Goal: Information Seeking & Learning: Learn about a topic

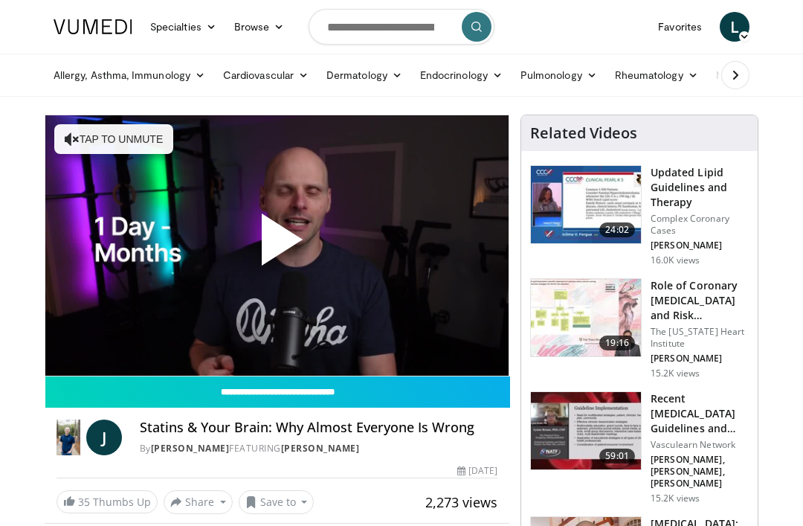
click at [422, 257] on icon "Video Player" at bounding box center [401, 246] width 42 height 42
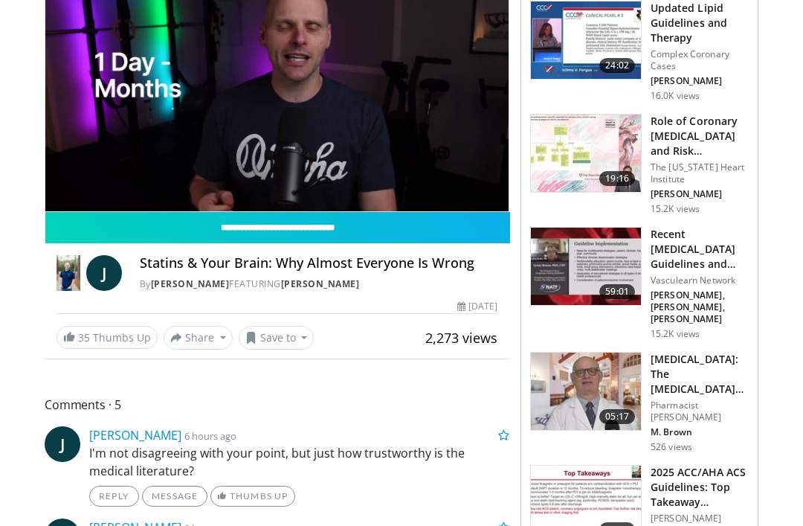
scroll to position [162, 0]
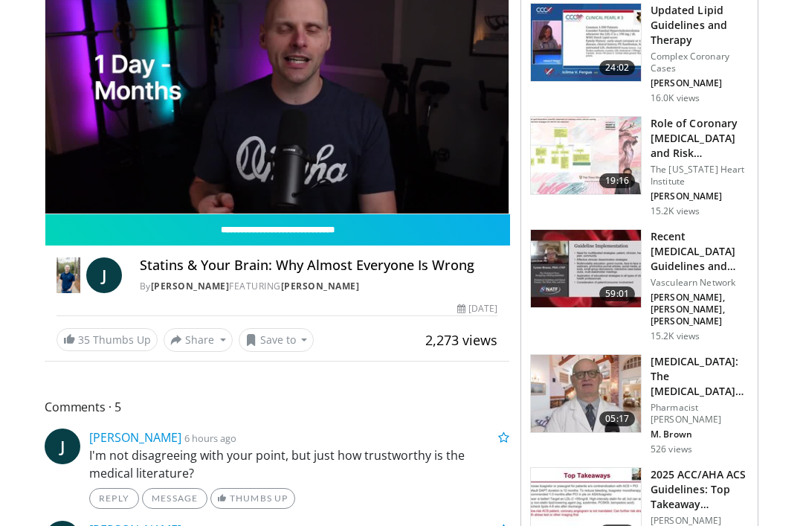
click at [688, 236] on h3 "Recent [MEDICAL_DATA] Guidelines and Integration into Clinical Practice" at bounding box center [700, 251] width 98 height 45
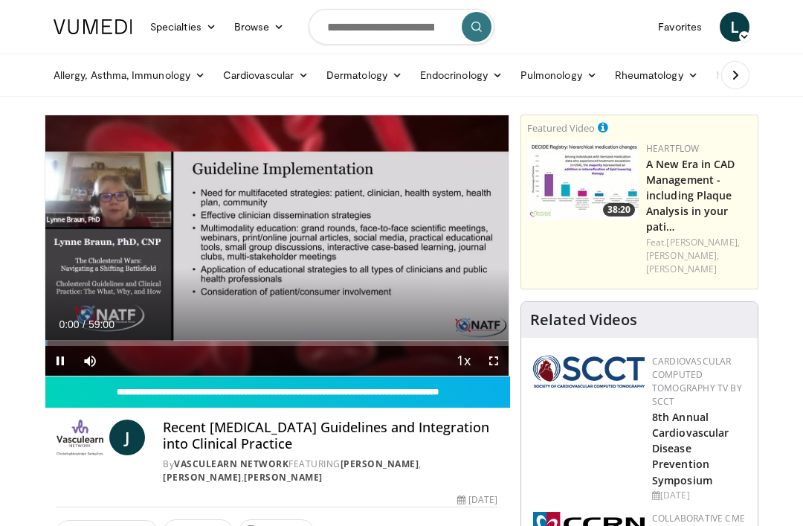
click at [358, 325] on div "Current Time 0:00 / Duration 59:00" at bounding box center [276, 324] width 463 height 13
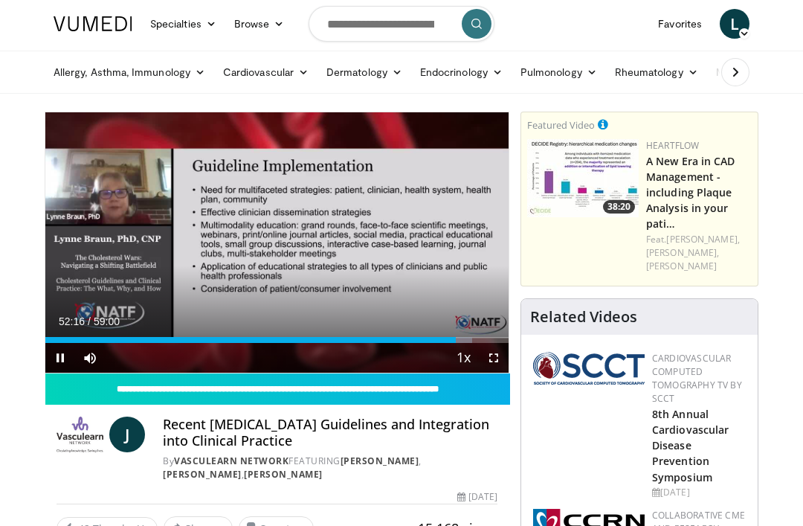
scroll to position [1, 0]
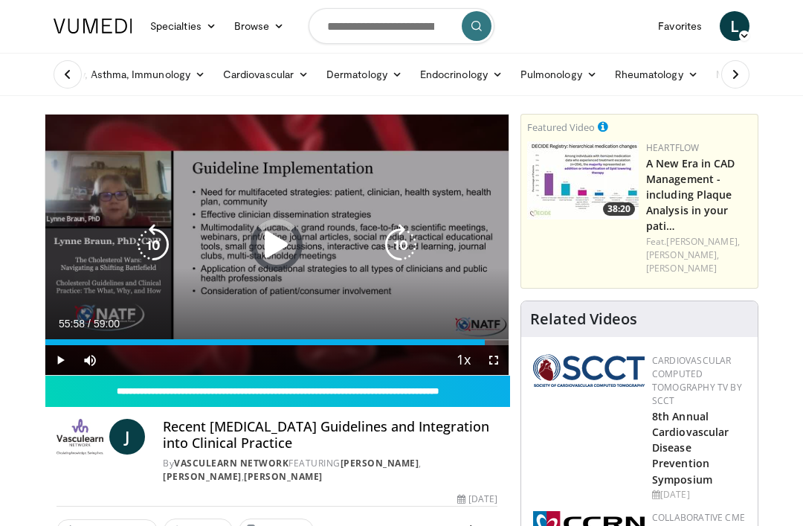
click at [486, 343] on div "Loaded : 92.07%" at bounding box center [276, 342] width 463 height 6
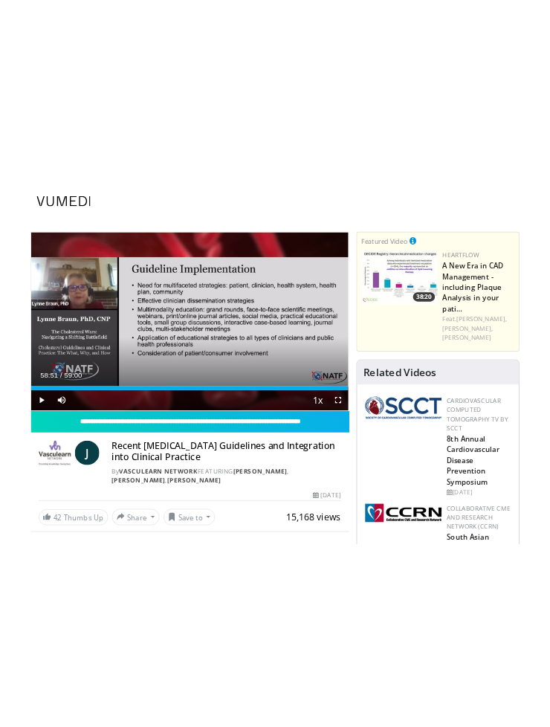
scroll to position [0, 0]
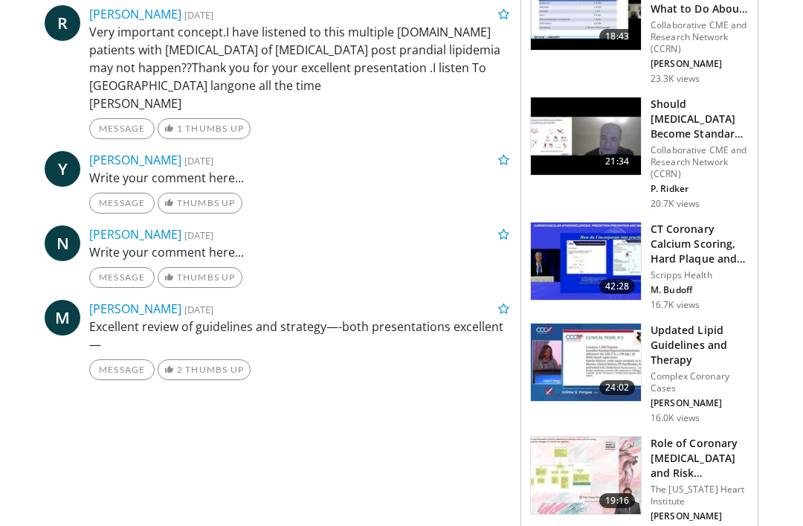
scroll to position [849, 0]
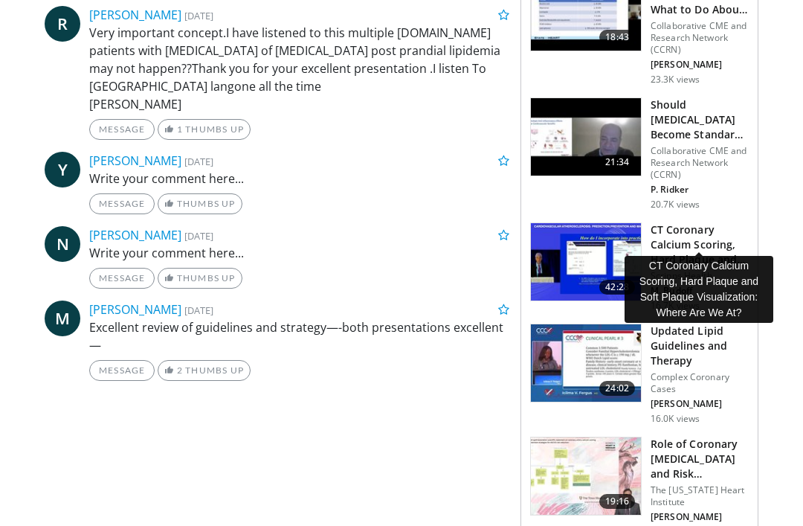
click at [697, 222] on h3 "CT Coronary Calcium Scoring, Hard Plaque and Soft Plaque Visualizati…" at bounding box center [700, 244] width 98 height 45
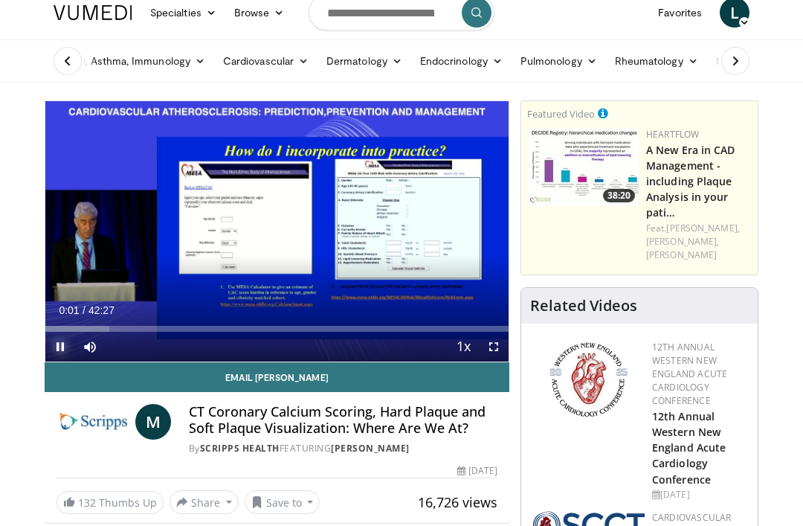
scroll to position [13, 0]
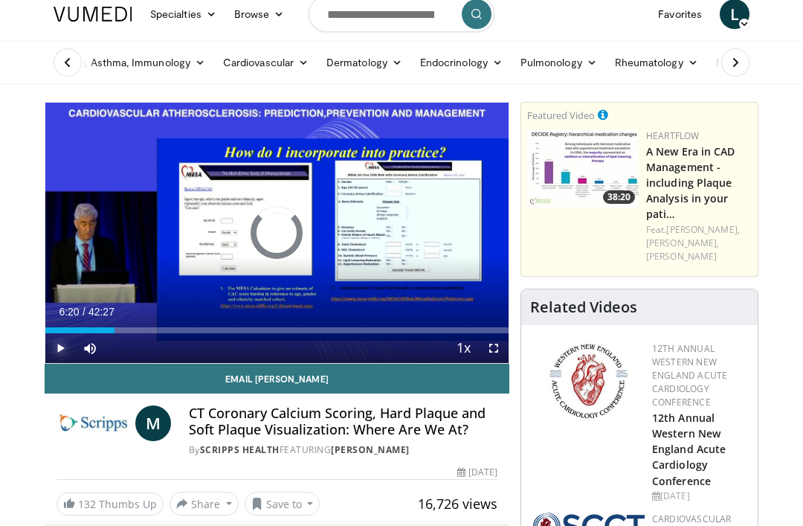
click at [115, 329] on div "Loaded : 13.74%" at bounding box center [276, 330] width 463 height 6
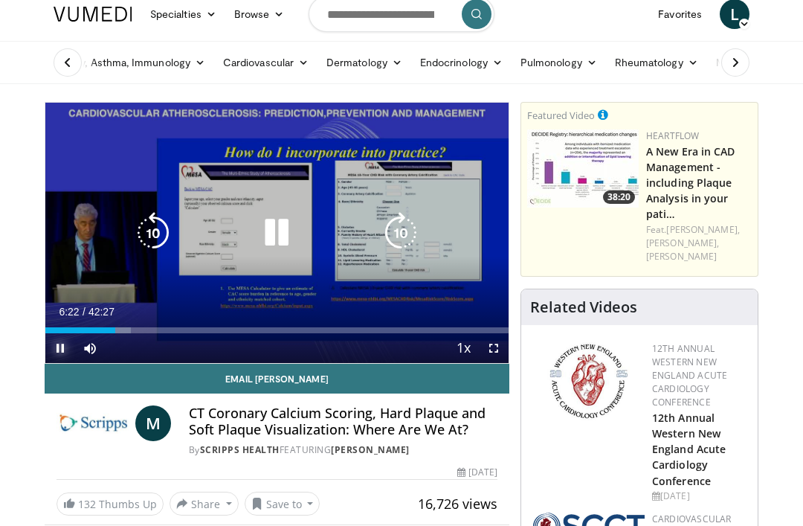
click at [172, 332] on div "Loaded : 18.45%" at bounding box center [276, 330] width 463 height 6
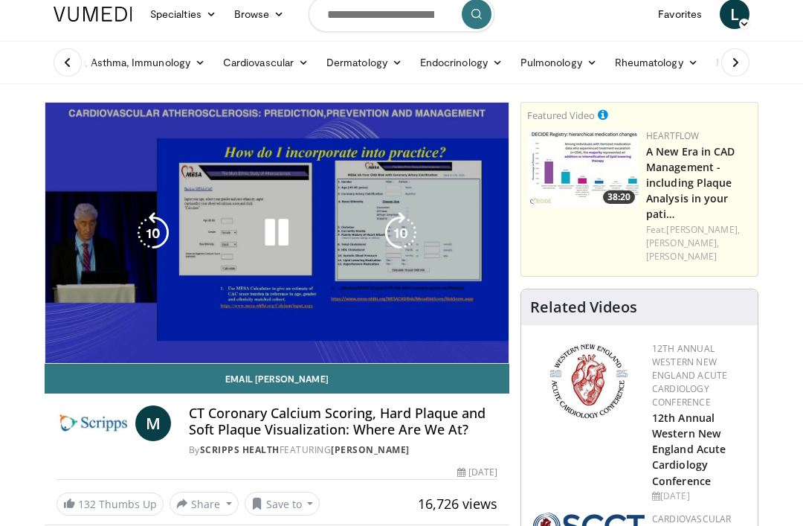
click at [312, 338] on div "Current Time 11:37 / Duration 42:27 Pause Skip Backward Skip Forward Mute Loade…" at bounding box center [276, 348] width 463 height 30
click at [300, 349] on div "Loaded : 29.83%" at bounding box center [276, 356] width 463 height 14
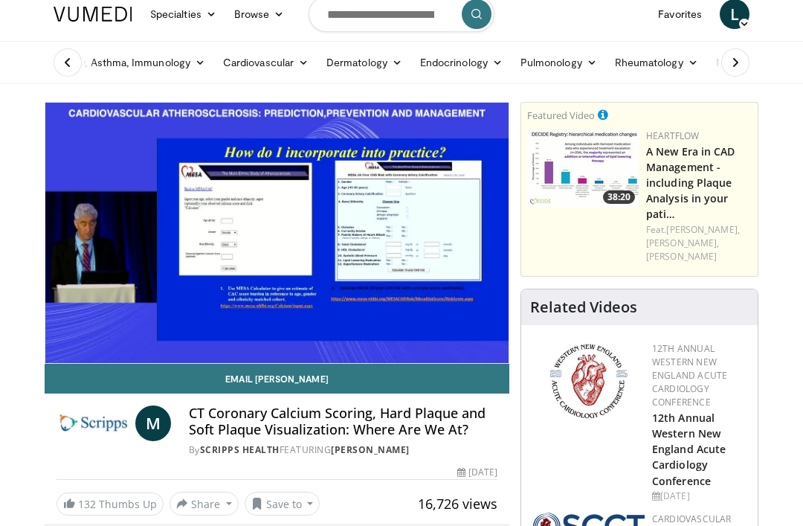
click at [388, 338] on div "10 seconds Tap to unmute" at bounding box center [276, 233] width 463 height 260
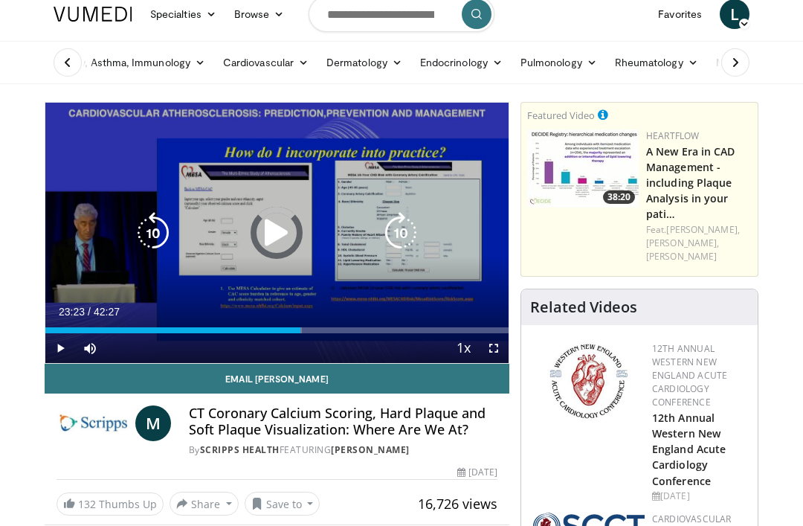
click at [422, 332] on div "Loaded : 55.34%" at bounding box center [276, 330] width 463 height 6
click at [471, 327] on div "Loaded : 81.37%" at bounding box center [276, 330] width 463 height 6
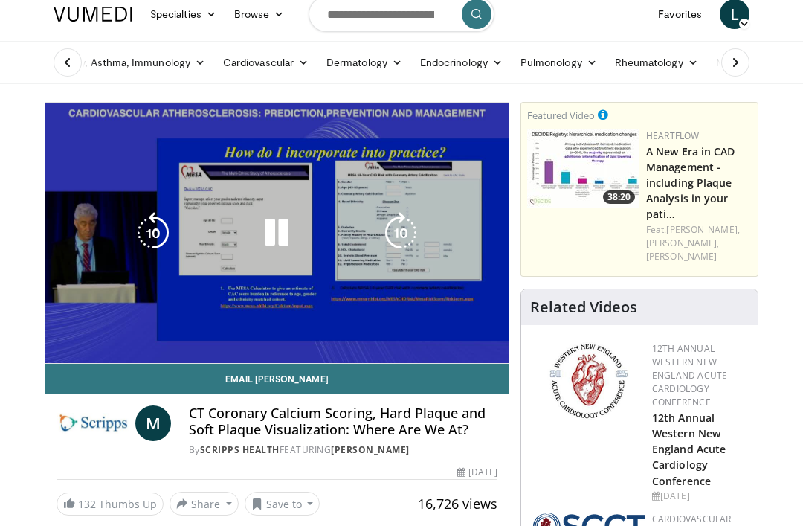
click at [495, 357] on div "Loaded : 91.88%" at bounding box center [276, 360] width 463 height 6
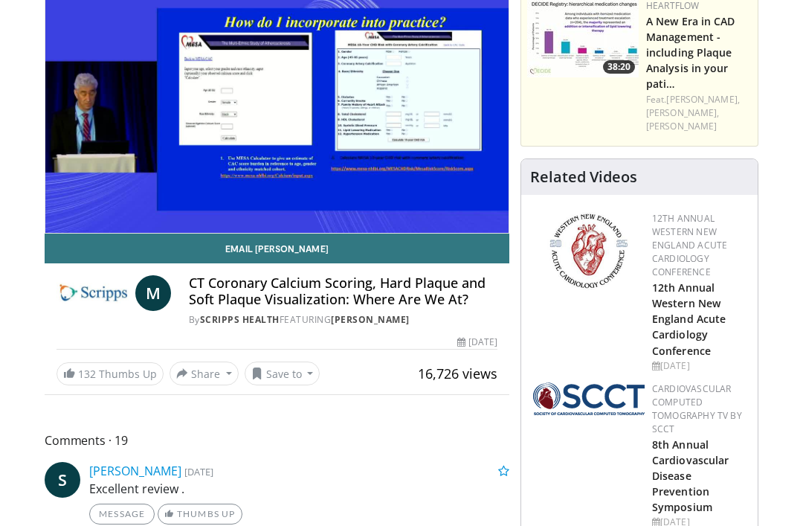
scroll to position [0, 0]
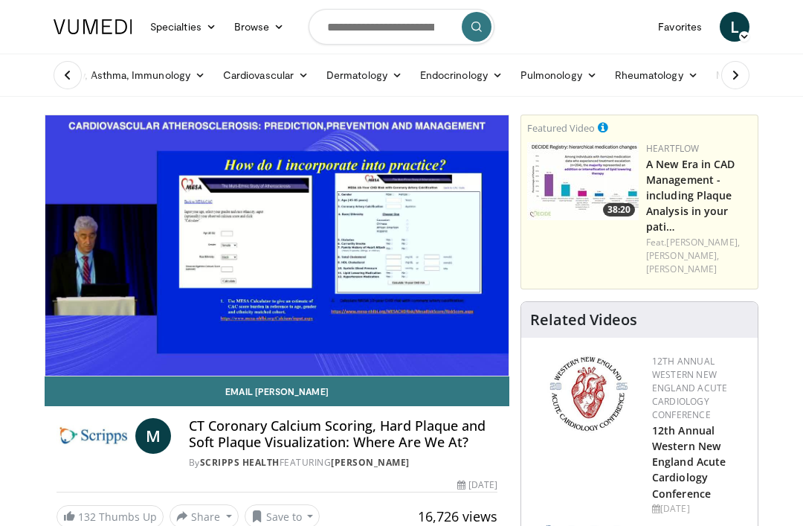
click at [737, 74] on icon at bounding box center [735, 75] width 15 height 15
click at [727, 75] on link "More" at bounding box center [727, 75] width 57 height 30
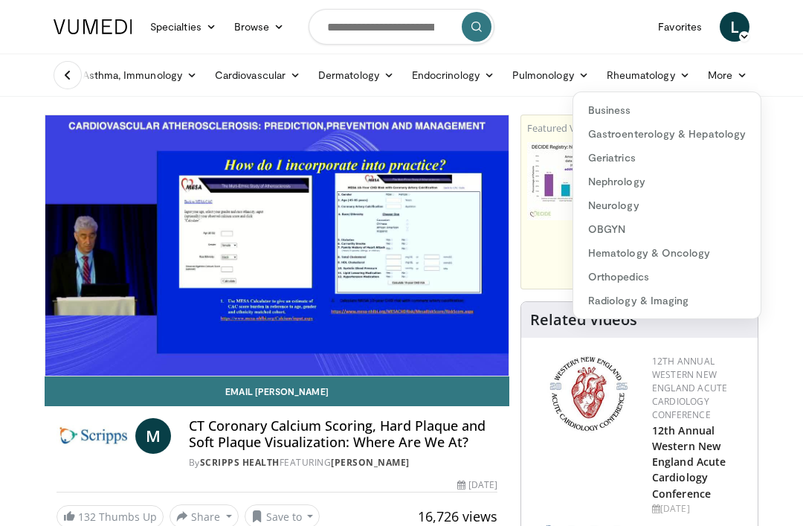
click at [189, 28] on link "Specialties" at bounding box center [183, 27] width 84 height 30
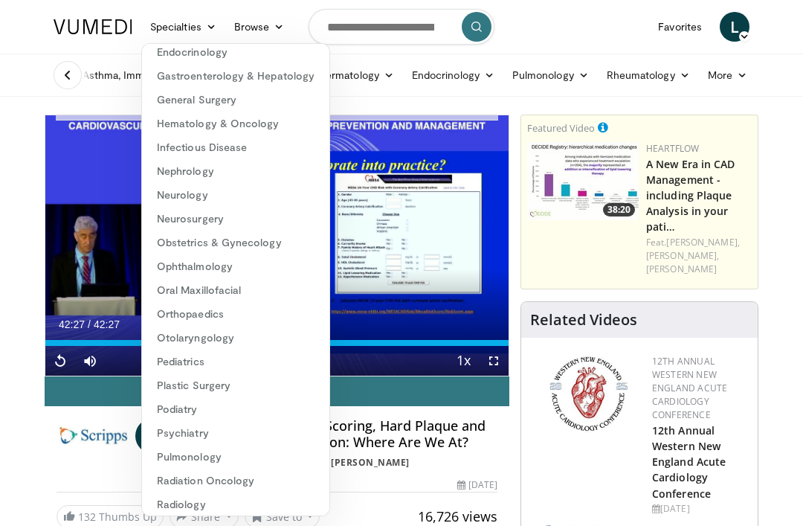
scroll to position [115, 0]
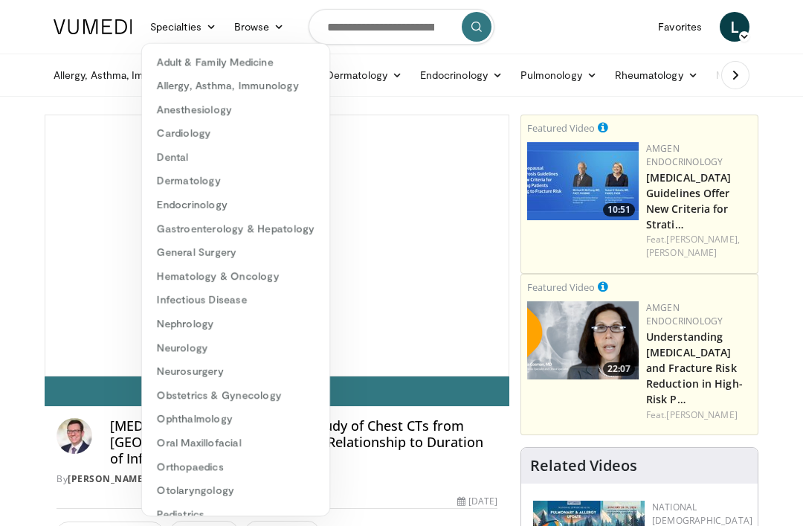
click at [202, 28] on link "Specialties" at bounding box center [183, 27] width 84 height 30
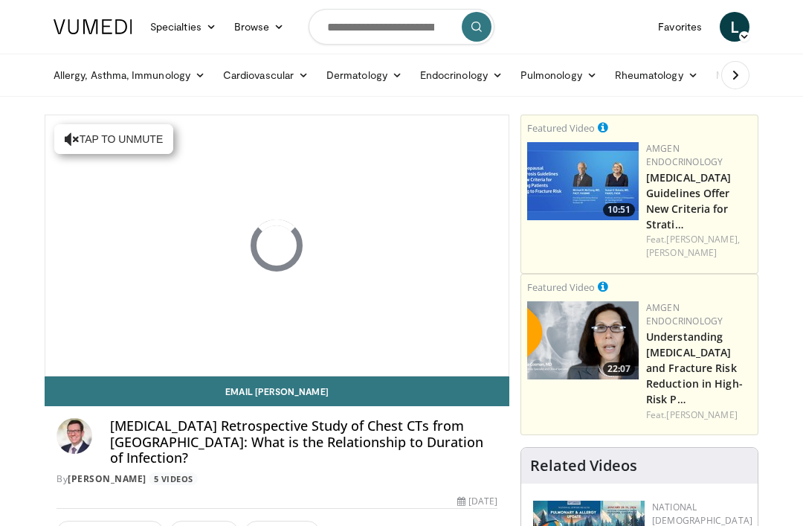
click at [193, 28] on link "Specialties" at bounding box center [183, 27] width 84 height 30
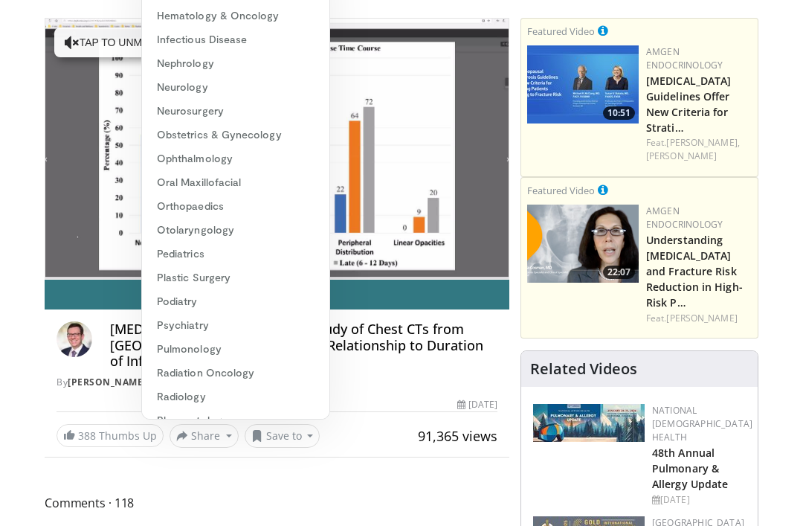
scroll to position [97, 0]
click at [197, 207] on link "Orthopaedics" at bounding box center [235, 206] width 187 height 24
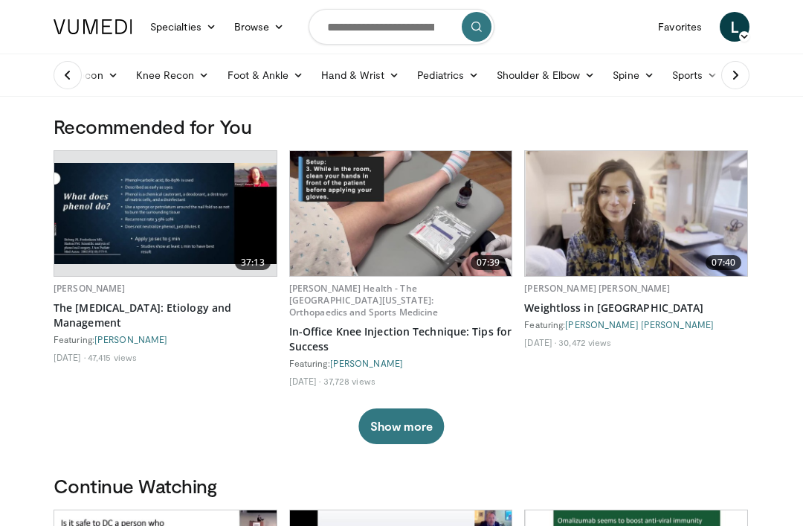
click at [276, 28] on icon at bounding box center [279, 27] width 10 height 10
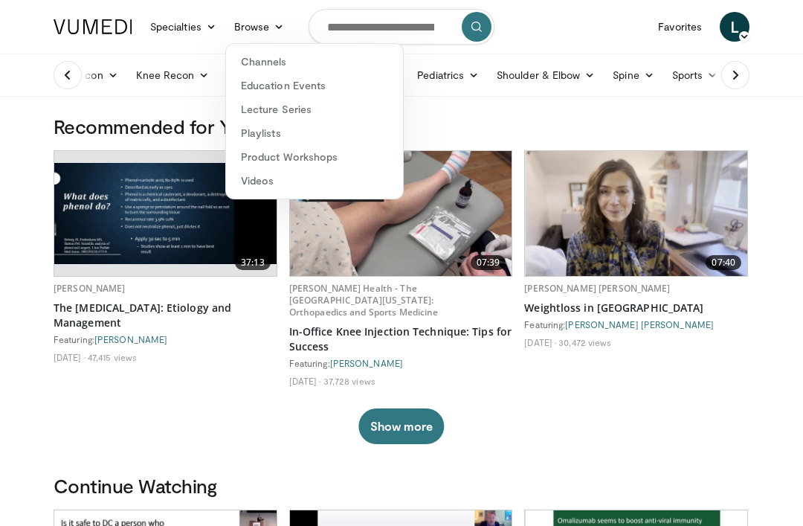
click at [260, 179] on link "Videos" at bounding box center [314, 181] width 177 height 24
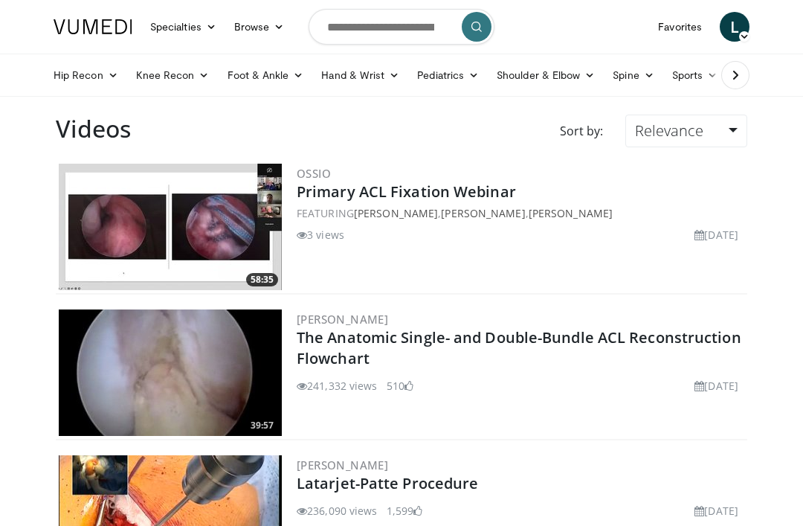
click at [729, 75] on icon at bounding box center [735, 75] width 15 height 15
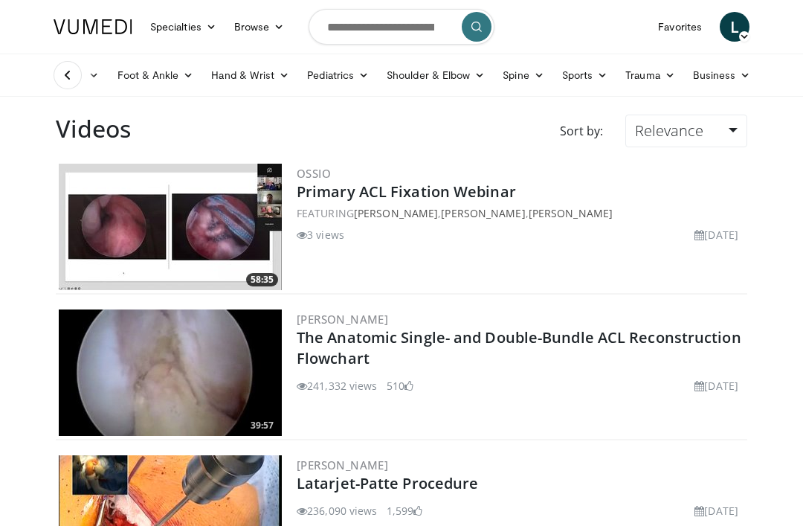
click at [649, 72] on link "Trauma" at bounding box center [651, 75] width 68 height 30
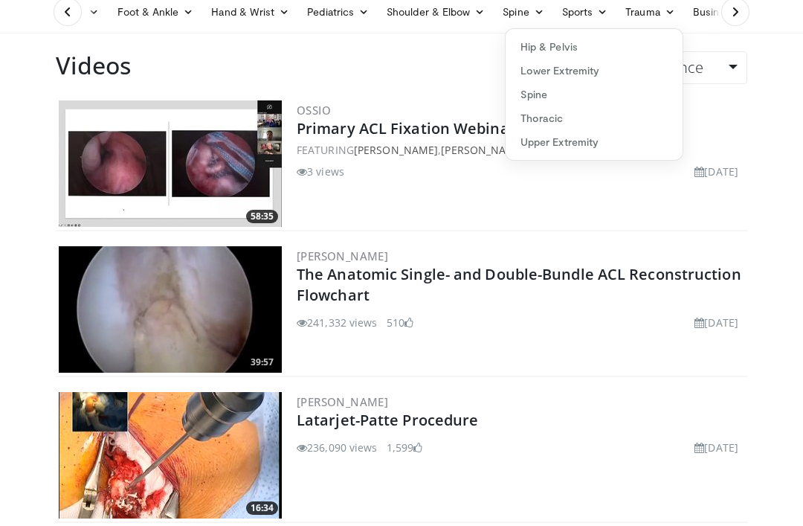
scroll to position [63, 0]
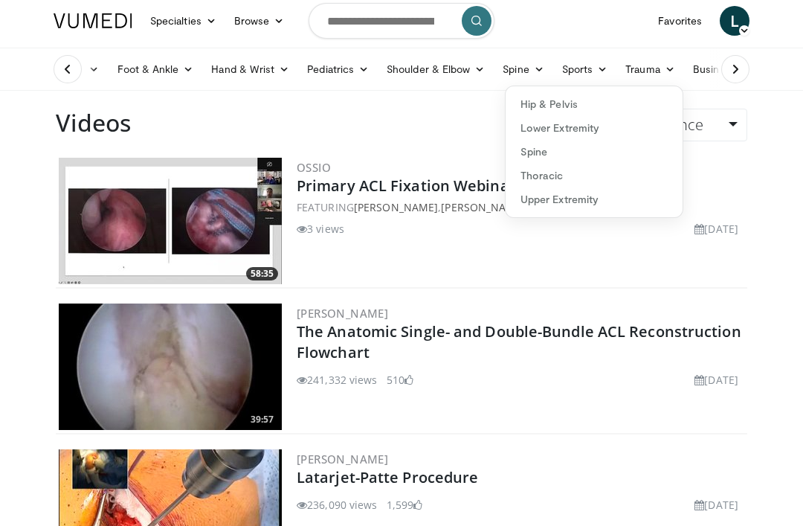
click at [515, 274] on div "OSSIO Primary ACL Fixation Webinar FEATURING Gregory Difelice , Nirav Amin , Sc…" at bounding box center [521, 221] width 448 height 126
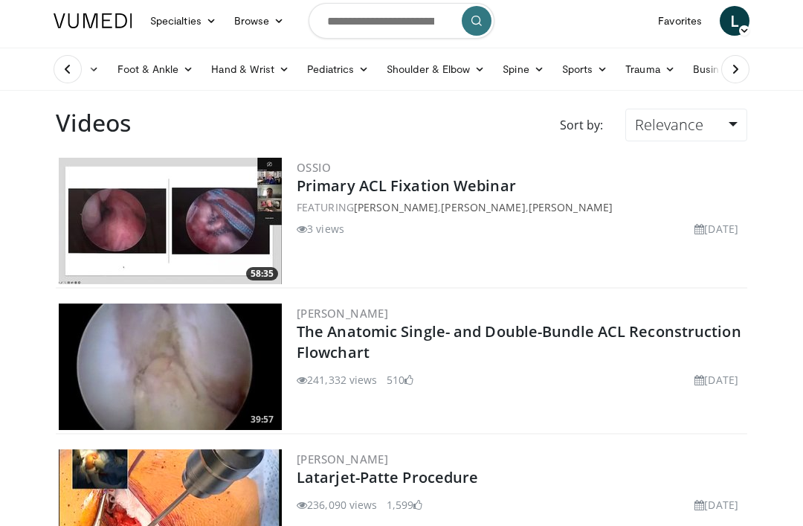
scroll to position [0, 0]
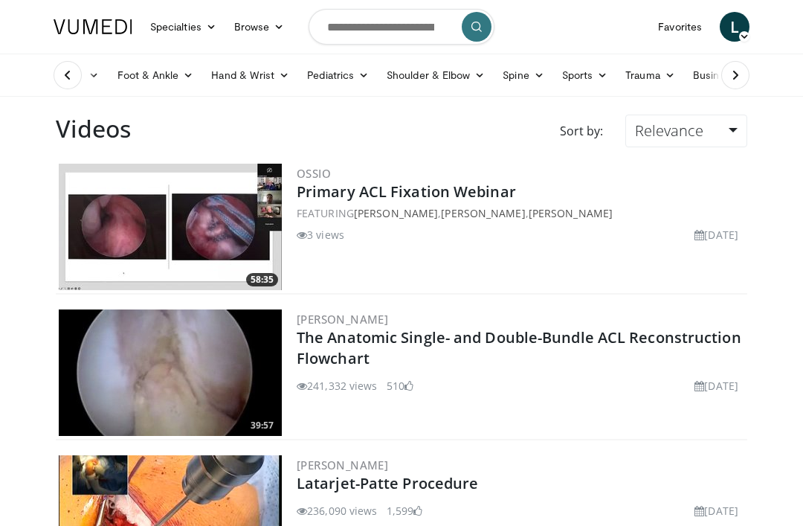
click at [173, 22] on link "Specialties" at bounding box center [183, 27] width 84 height 30
click at [192, 30] on link "Specialties" at bounding box center [183, 27] width 84 height 30
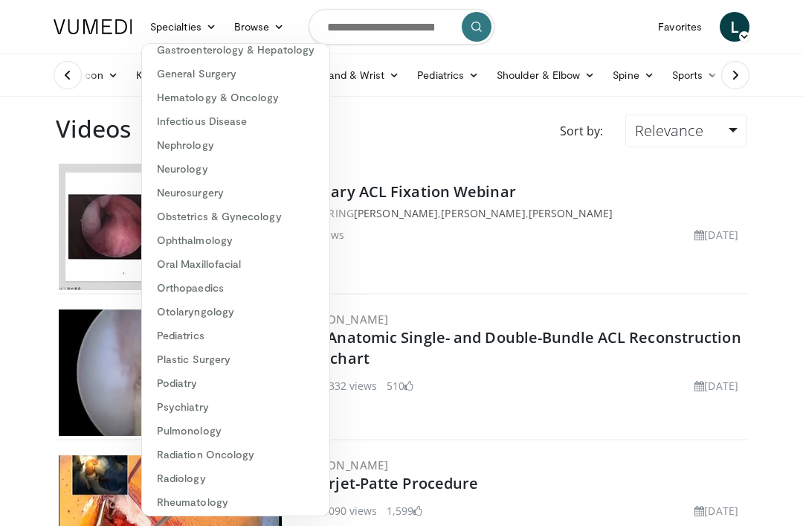
scroll to position [180, 0]
click at [390, 24] on input "Search topics, interventions" at bounding box center [402, 27] width 186 height 36
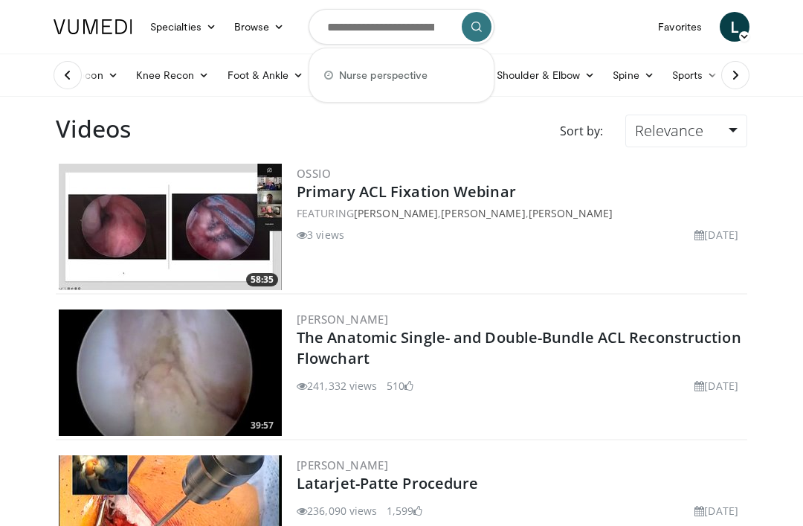
click at [387, 83] on div "Nurse perspective" at bounding box center [401, 75] width 173 height 30
type input "**********"
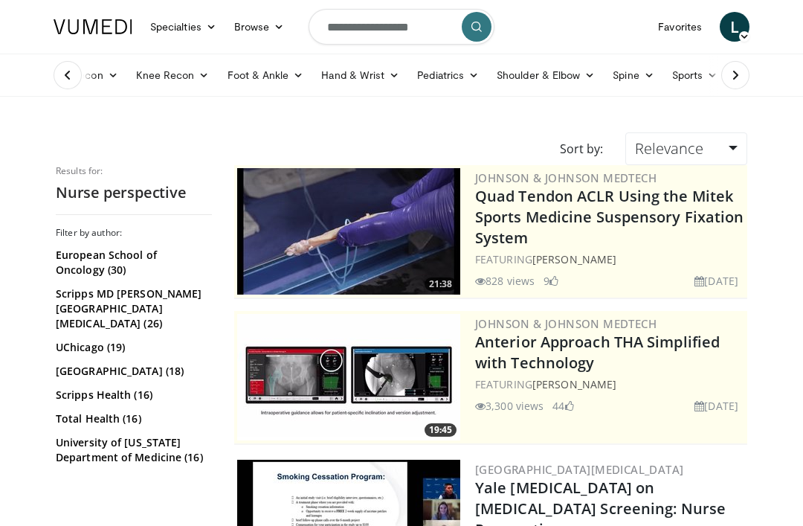
click at [439, 25] on form "**********" at bounding box center [402, 27] width 186 height 54
type input "*"
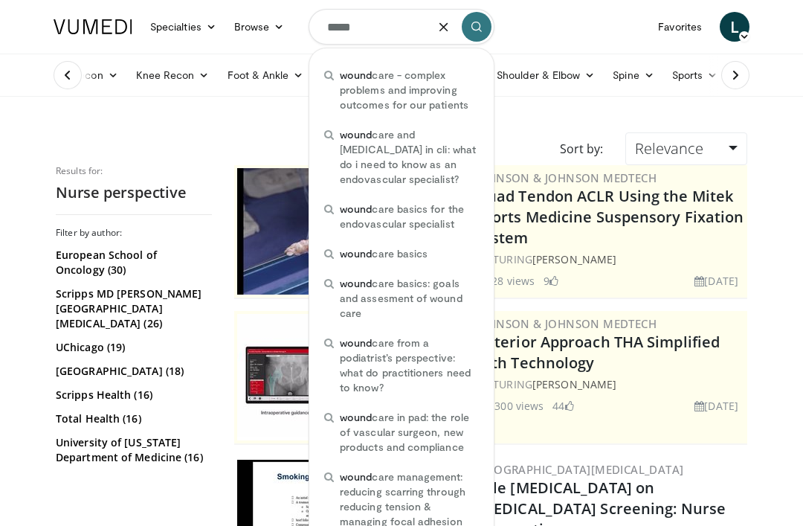
click at [397, 91] on span "wound care - complex problems and improving outcomes for our patients" at bounding box center [409, 90] width 139 height 45
type input "**********"
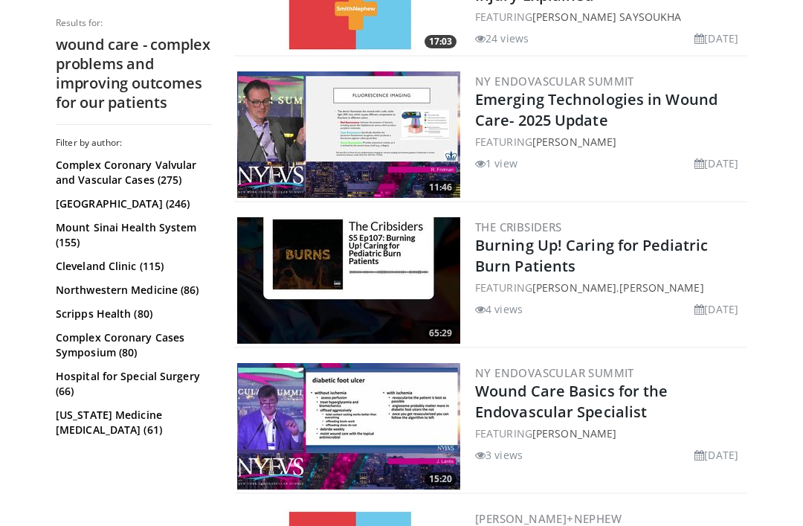
scroll to position [1117, 0]
click at [347, 260] on img at bounding box center [348, 280] width 223 height 126
